Goal: Information Seeking & Learning: Check status

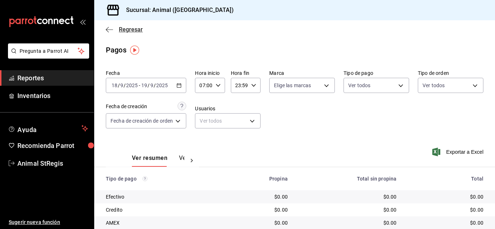
click at [130, 27] on span "Regresar" at bounding box center [131, 29] width 24 height 7
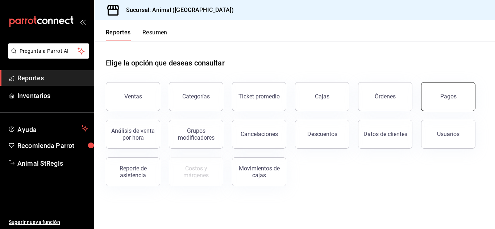
click at [456, 101] on button "Pagos" at bounding box center [448, 96] width 54 height 29
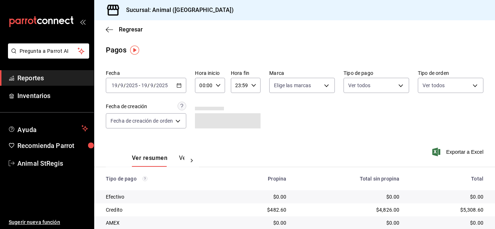
click at [219, 83] on icon "button" at bounding box center [217, 85] width 5 height 5
click at [203, 135] on button "02" at bounding box center [203, 138] width 12 height 14
type input "02:00"
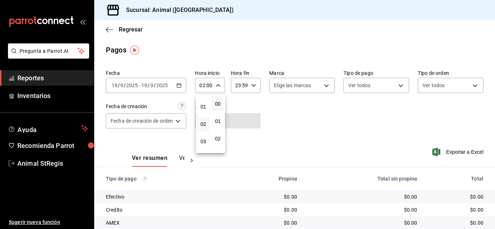
scroll to position [29, 0]
click at [202, 144] on span "04" at bounding box center [203, 145] width 3 height 6
type input "04:00"
click at [312, 128] on div at bounding box center [247, 114] width 495 height 229
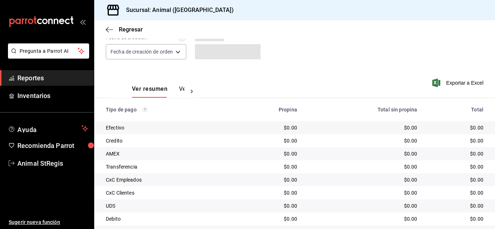
scroll to position [91, 0]
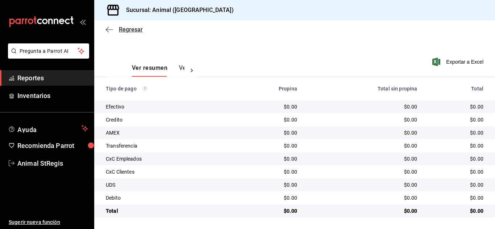
click at [123, 27] on span "Regresar" at bounding box center [131, 29] width 24 height 7
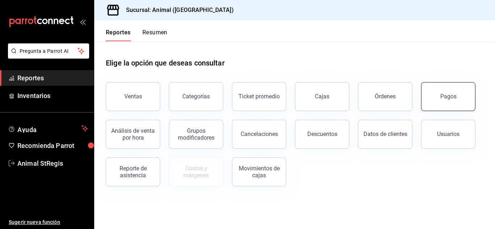
click at [433, 93] on button "Pagos" at bounding box center [448, 96] width 54 height 29
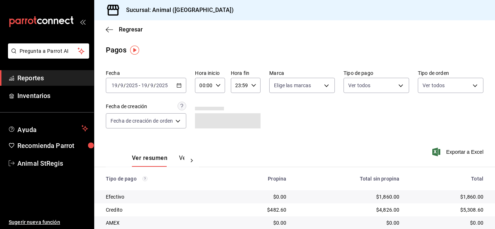
click at [219, 83] on icon "button" at bounding box center [217, 85] width 5 height 5
click at [202, 138] on span "02" at bounding box center [203, 139] width 3 height 6
type input "02:00"
click at [202, 143] on span "04" at bounding box center [203, 145] width 3 height 6
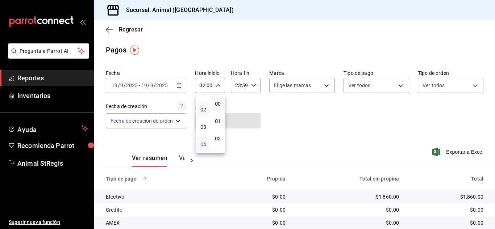
type input "04:00"
click at [310, 129] on div at bounding box center [247, 114] width 495 height 229
